Goal: Task Accomplishment & Management: Manage account settings

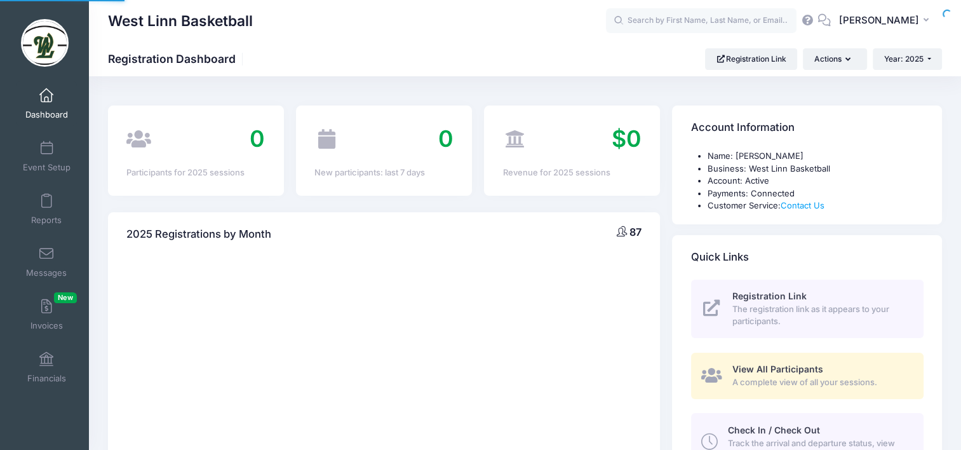
select select
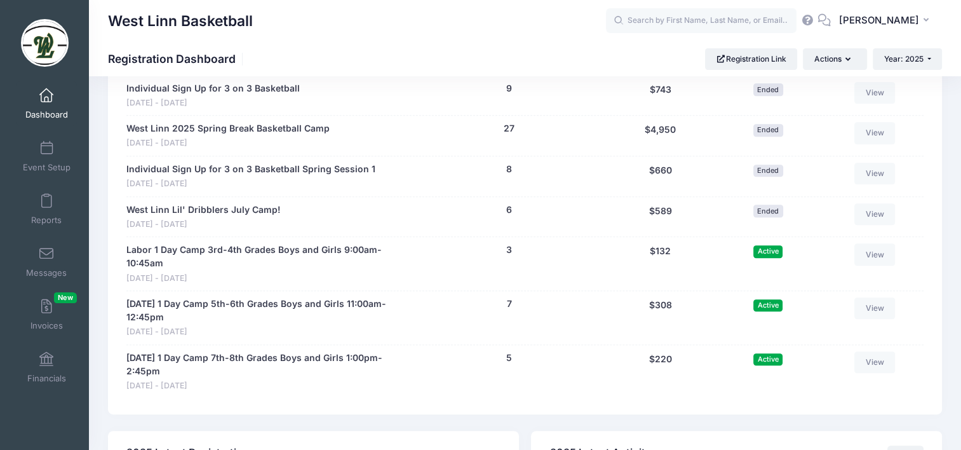
scroll to position [699, 0]
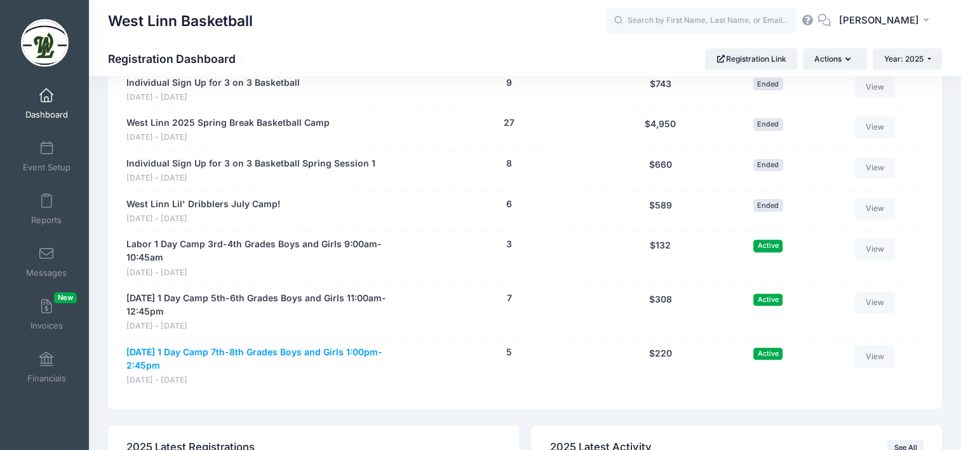
click at [300, 351] on link "[DATE] 1 Day Camp 7th-8th Grades Boys and Girls 1:00pm-2:45pm" at bounding box center [266, 359] width 281 height 27
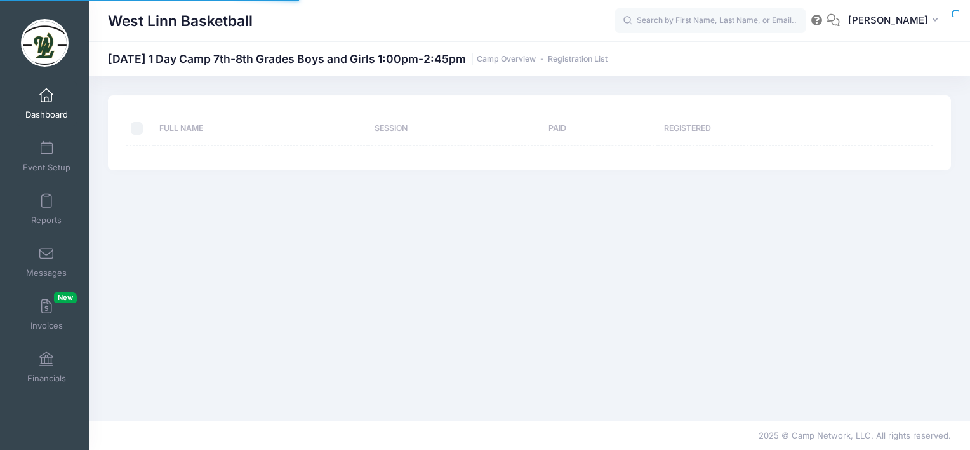
select select "10"
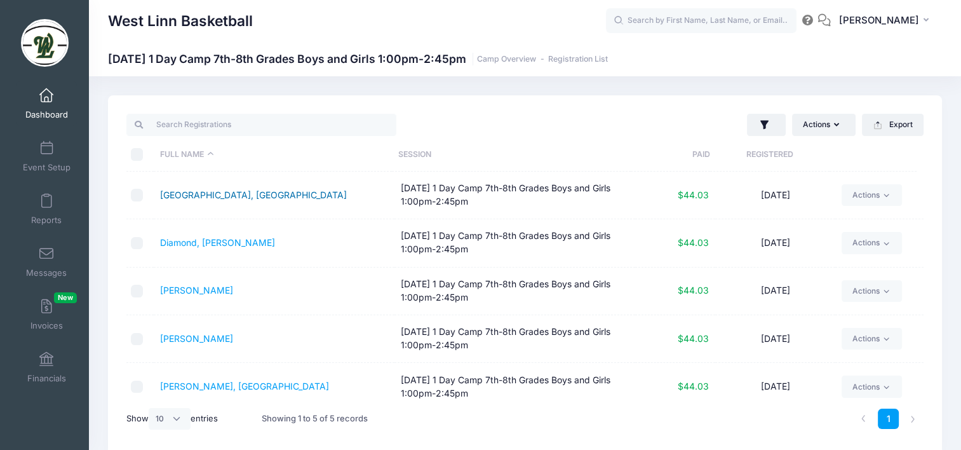
click at [176, 193] on link "[GEOGRAPHIC_DATA], [GEOGRAPHIC_DATA]" at bounding box center [253, 194] width 187 height 11
click at [203, 290] on link "Henderson, Walter" at bounding box center [196, 290] width 73 height 11
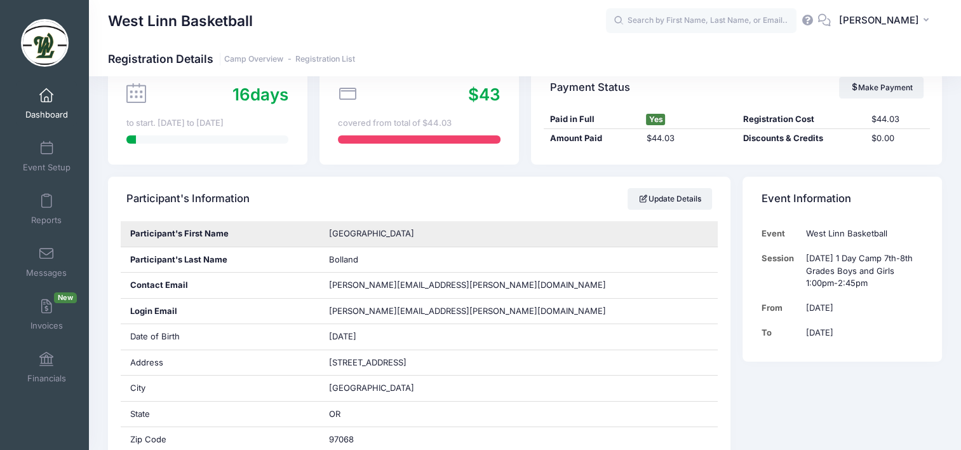
scroll to position [127, 0]
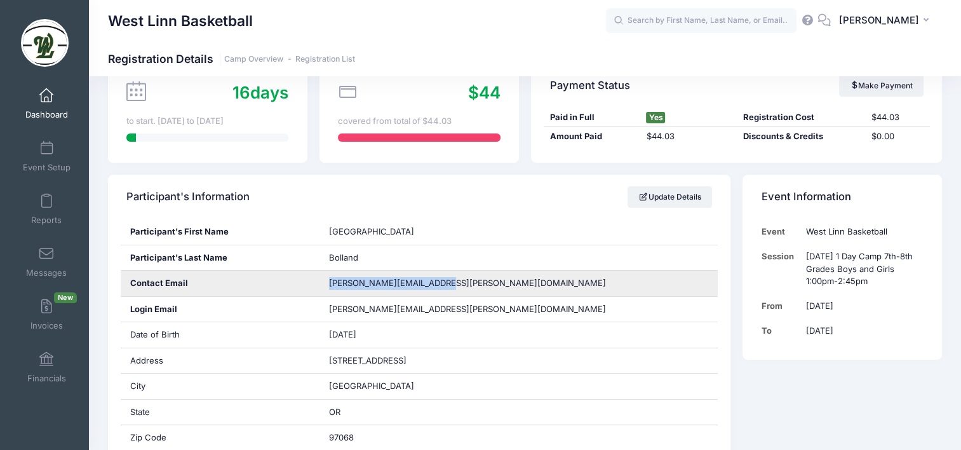
drag, startPoint x: 440, startPoint y: 285, endPoint x: 328, endPoint y: 291, distance: 112.0
click at [328, 291] on div "[PERSON_NAME][EMAIL_ADDRESS][PERSON_NAME][DOMAIN_NAME]" at bounding box center [518, 283] width 398 height 25
drag, startPoint x: 328, startPoint y: 291, endPoint x: 409, endPoint y: 285, distance: 81.5
copy span "[PERSON_NAME][EMAIL_ADDRESS][PERSON_NAME][DOMAIN_NAME]"
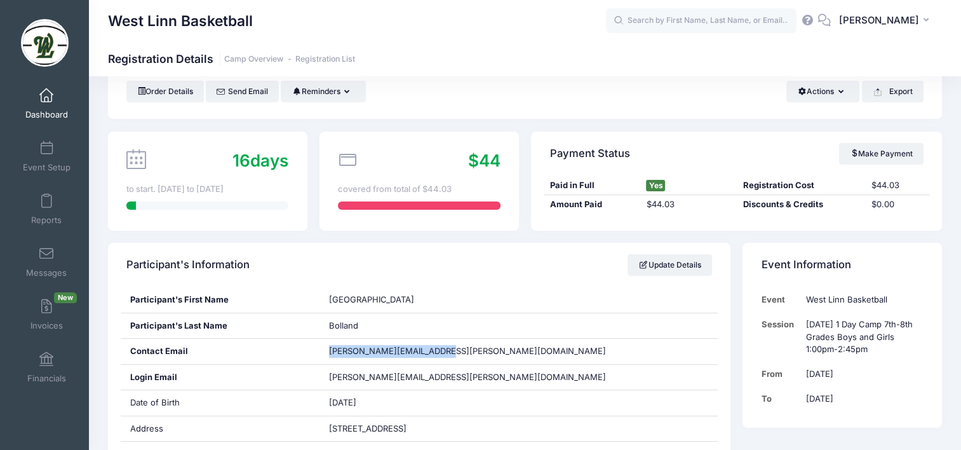
scroll to position [0, 0]
